Goal: Contribute content

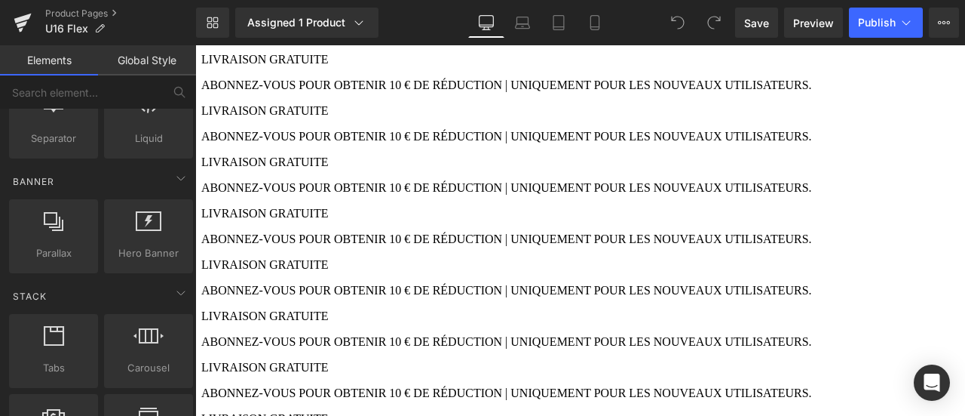
scroll to position [377, 0]
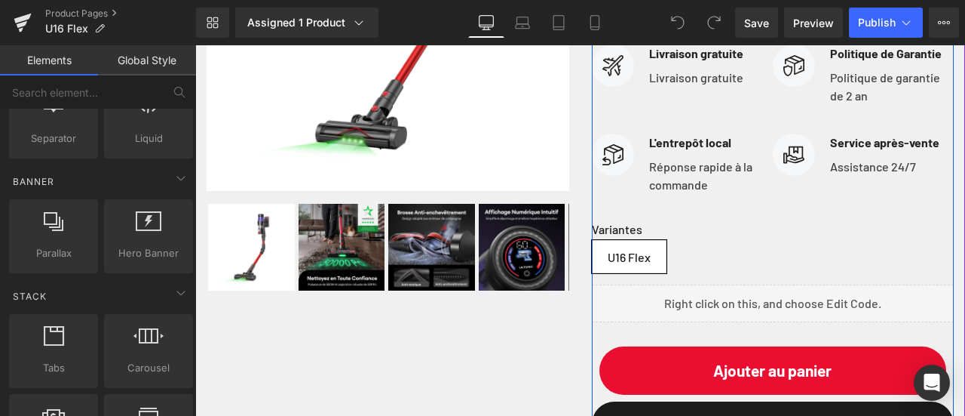
click at [783, 320] on div "Liquid" at bounding box center [773, 303] width 363 height 38
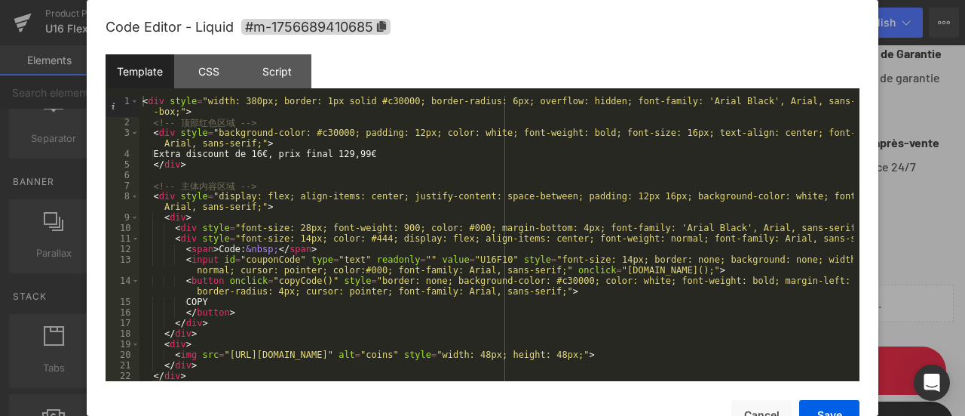
click at [762, 224] on div "< div style = "width: 380px; border: 1px solid #c30000; border-radius: 6px; ove…" at bounding box center [497, 254] width 714 height 317
click at [250, 153] on div "< div style = "width: 380px; border: 1px solid #c30000; border-radius: 6px; ove…" at bounding box center [497, 254] width 714 height 317
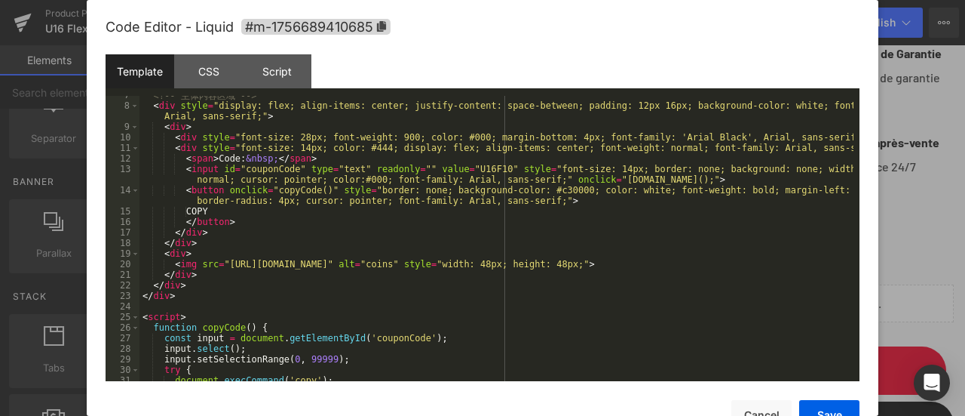
scroll to position [158, 0]
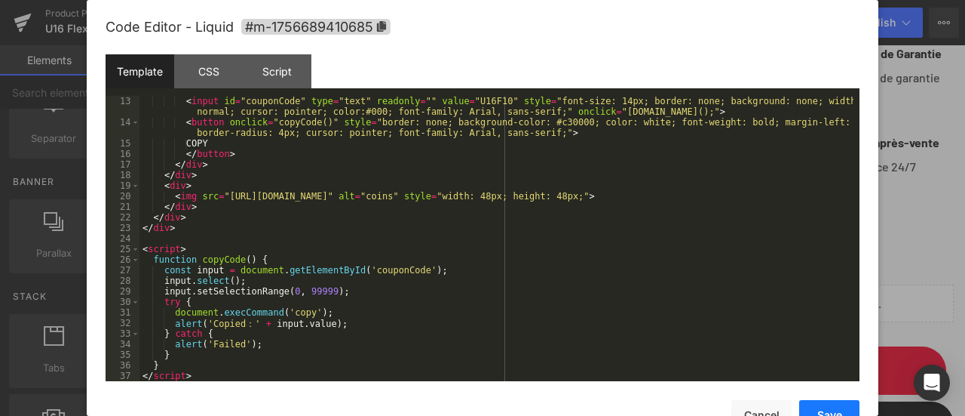
click at [814, 403] on button "Save" at bounding box center [829, 415] width 60 height 30
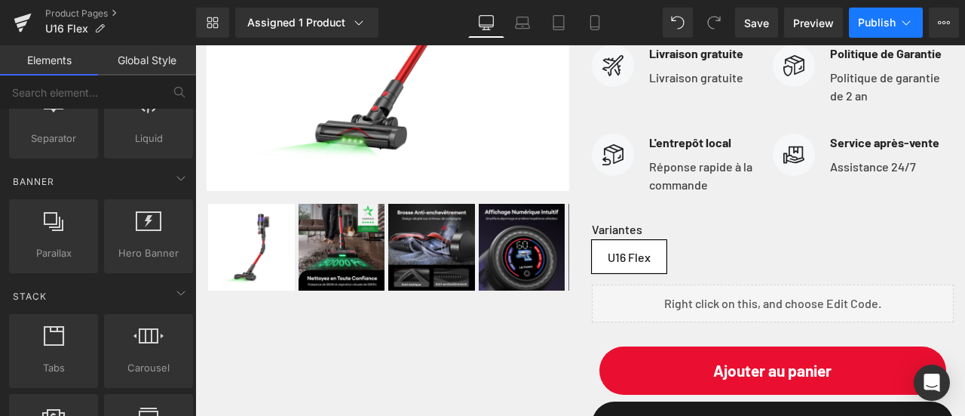
click at [890, 25] on span "Publish" at bounding box center [877, 23] width 38 height 12
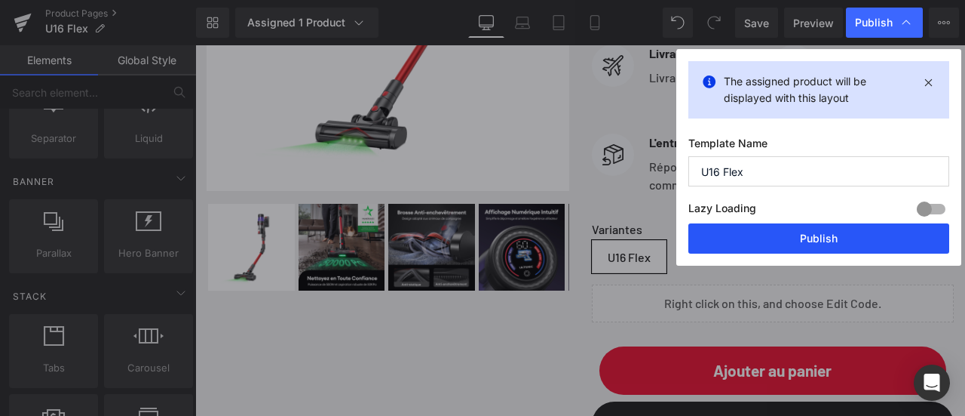
click at [872, 236] on button "Publish" at bounding box center [819, 238] width 261 height 30
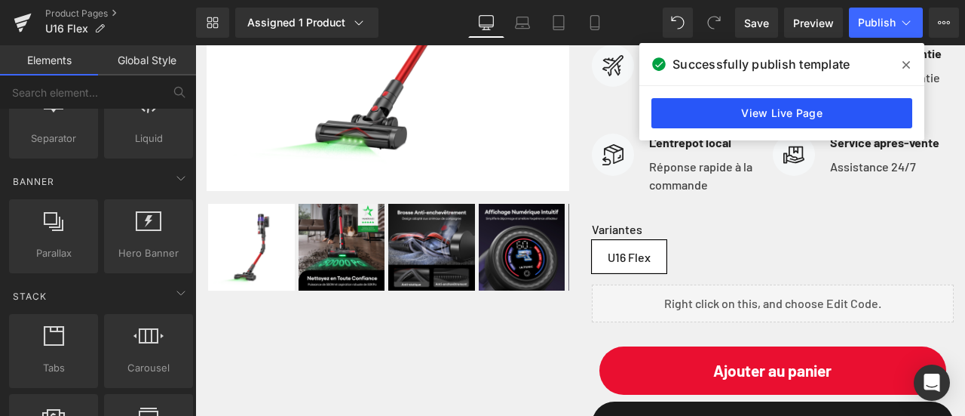
click at [789, 114] on link "View Live Page" at bounding box center [782, 113] width 261 height 30
